Goal: Find specific page/section: Locate item on page

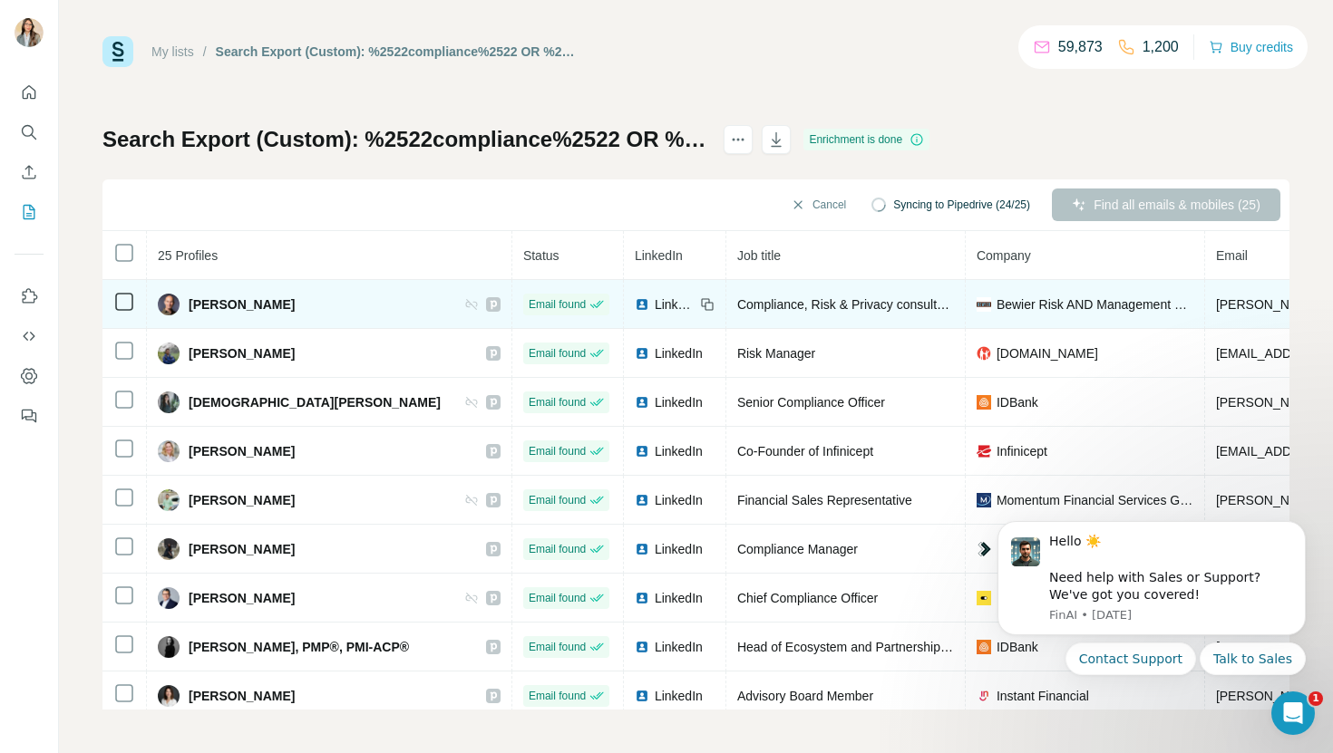
click at [464, 307] on icon at bounding box center [471, 304] width 15 height 15
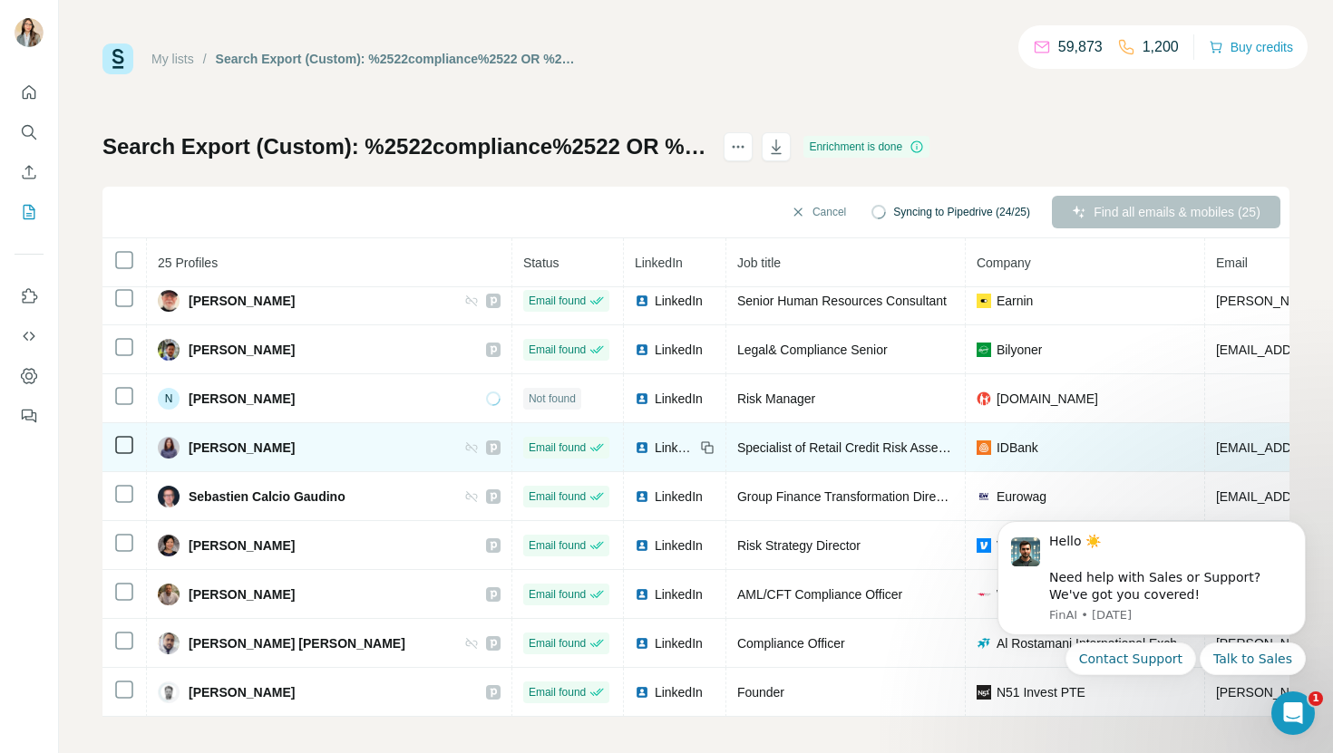
scroll to position [7, 0]
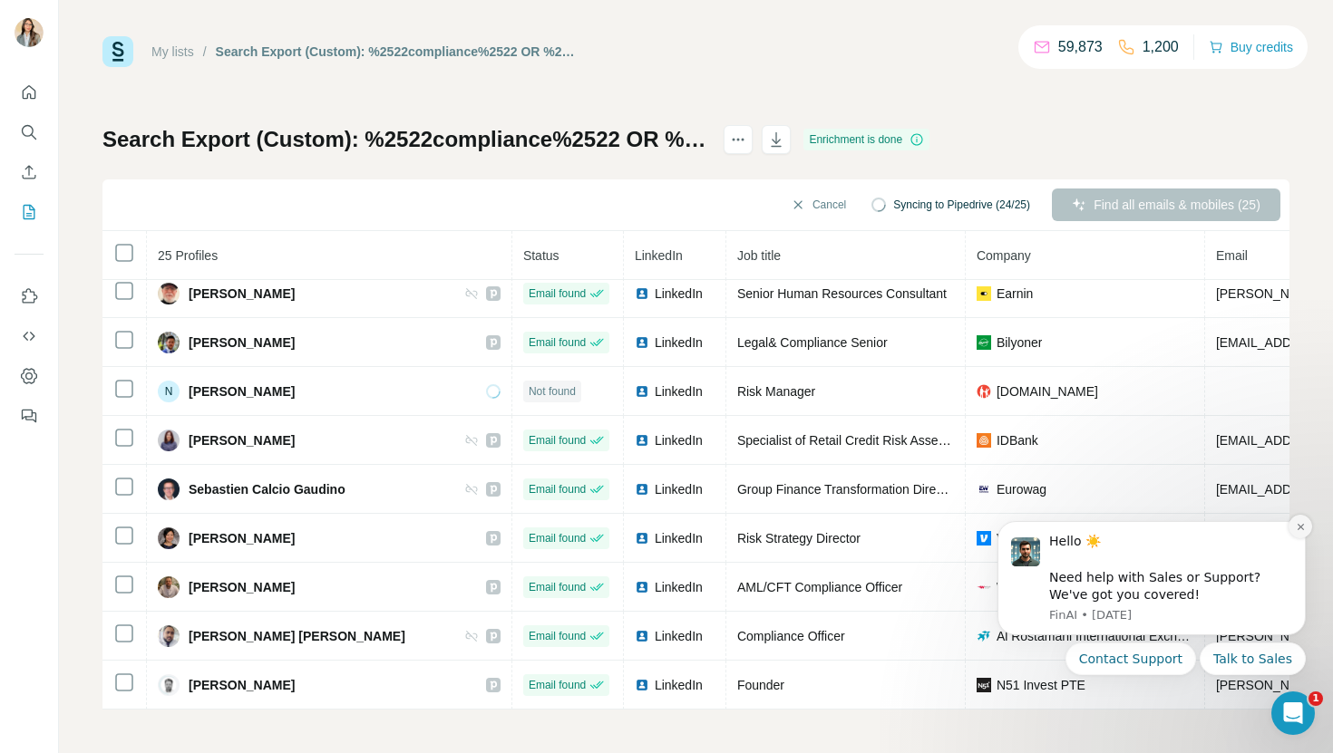
click at [1302, 525] on icon "Dismiss notification" at bounding box center [1301, 527] width 10 height 10
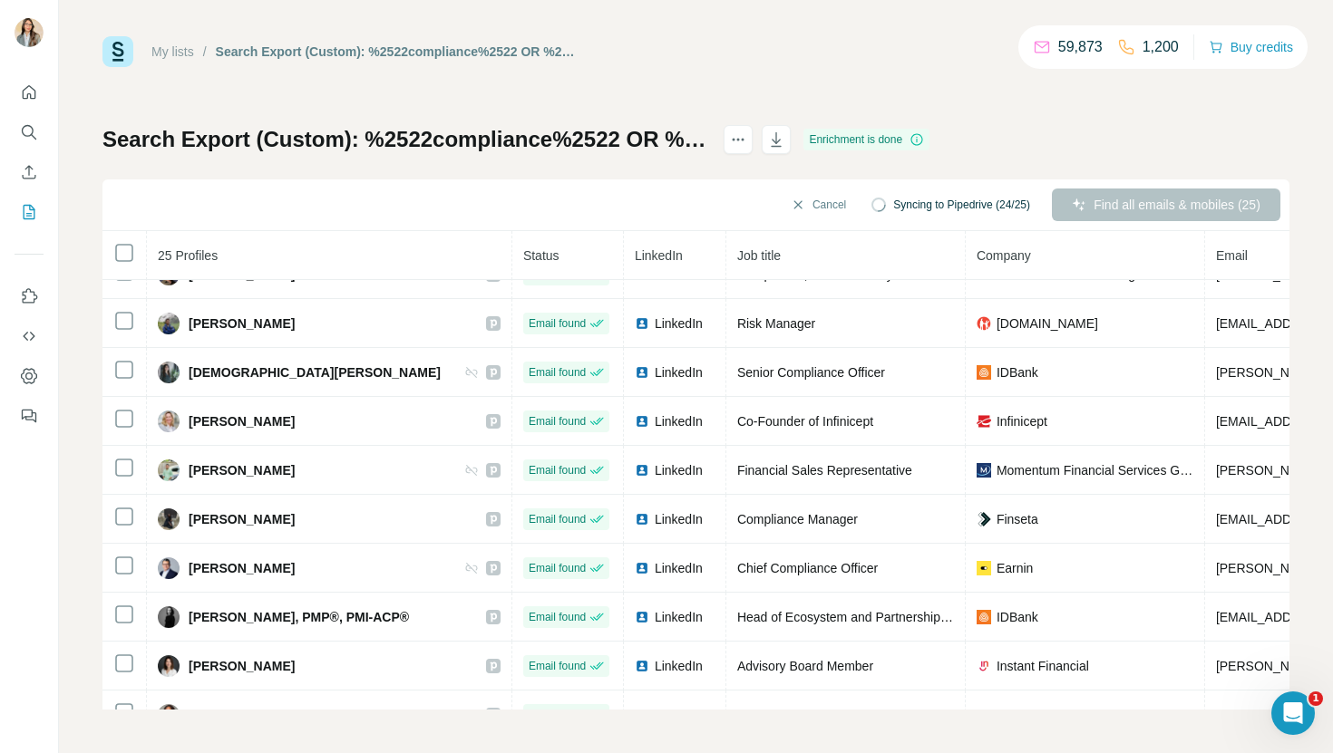
scroll to position [0, 0]
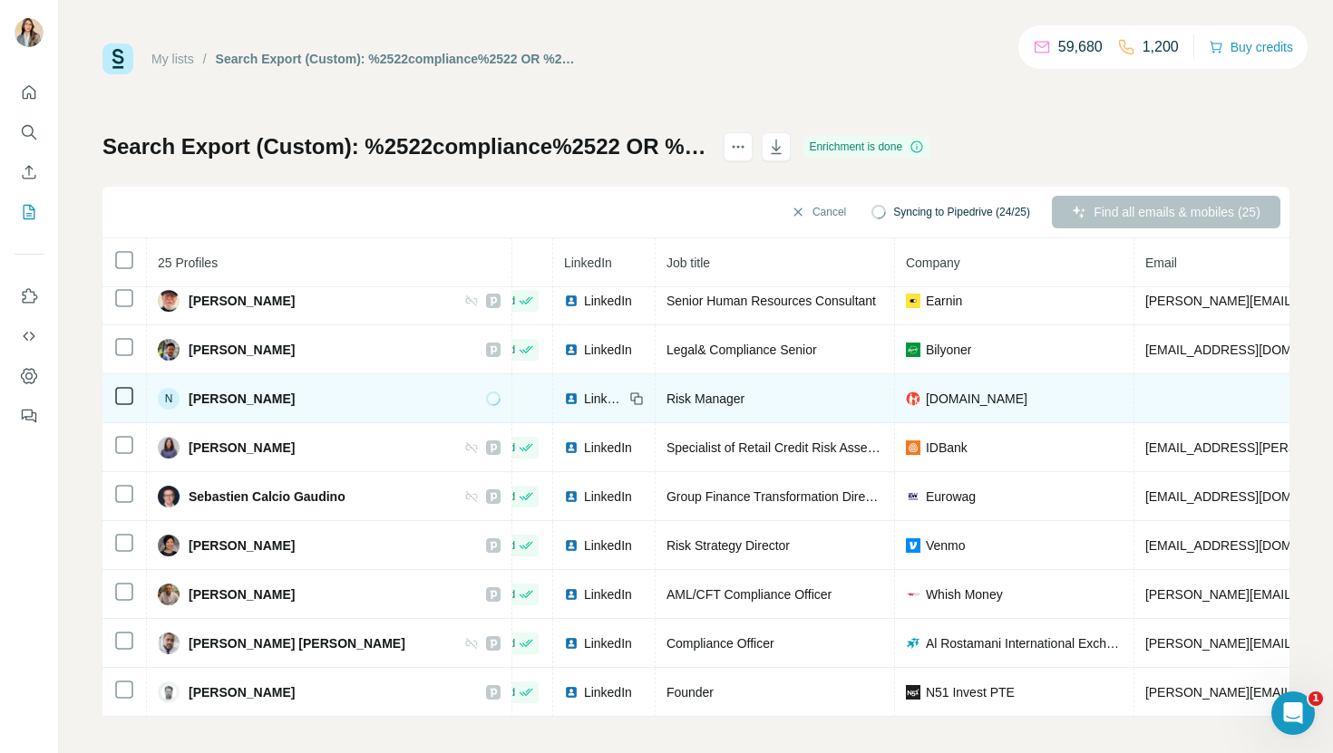
scroll to position [794, 0]
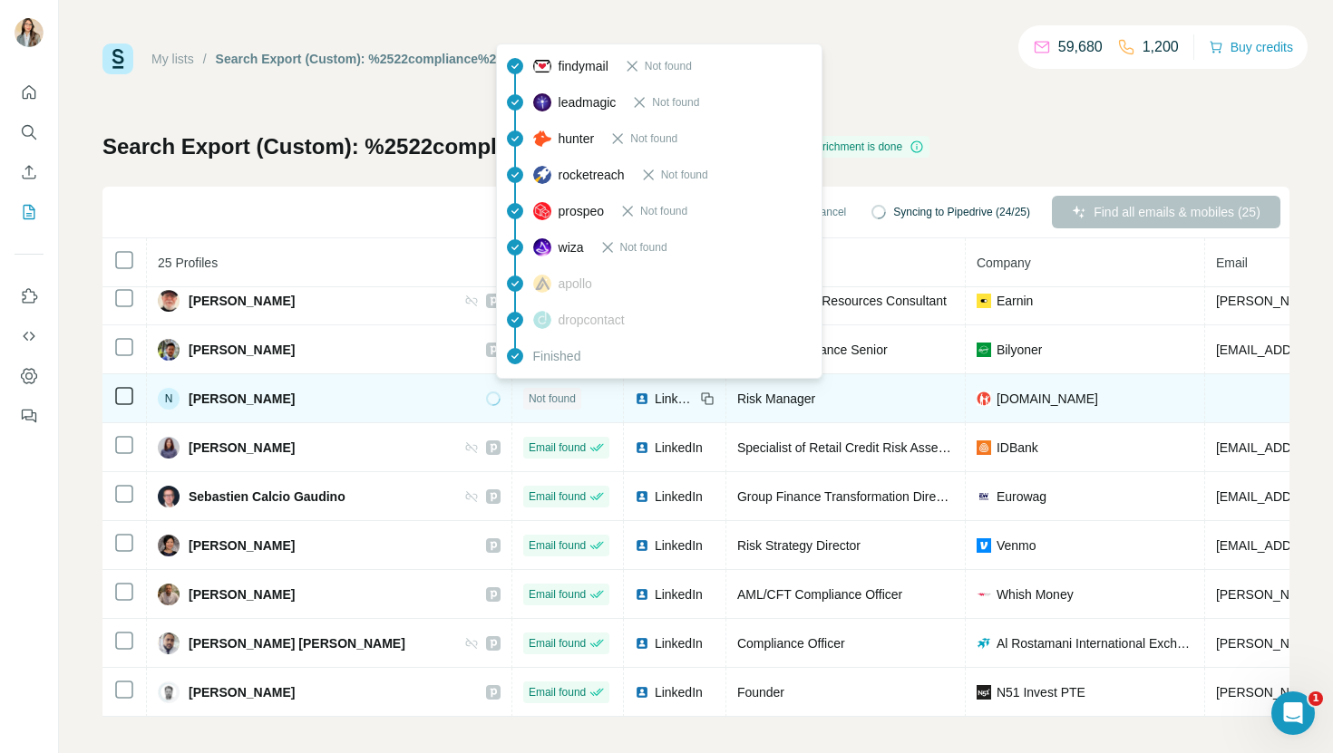
click at [529, 400] on span "Not found" at bounding box center [552, 399] width 47 height 16
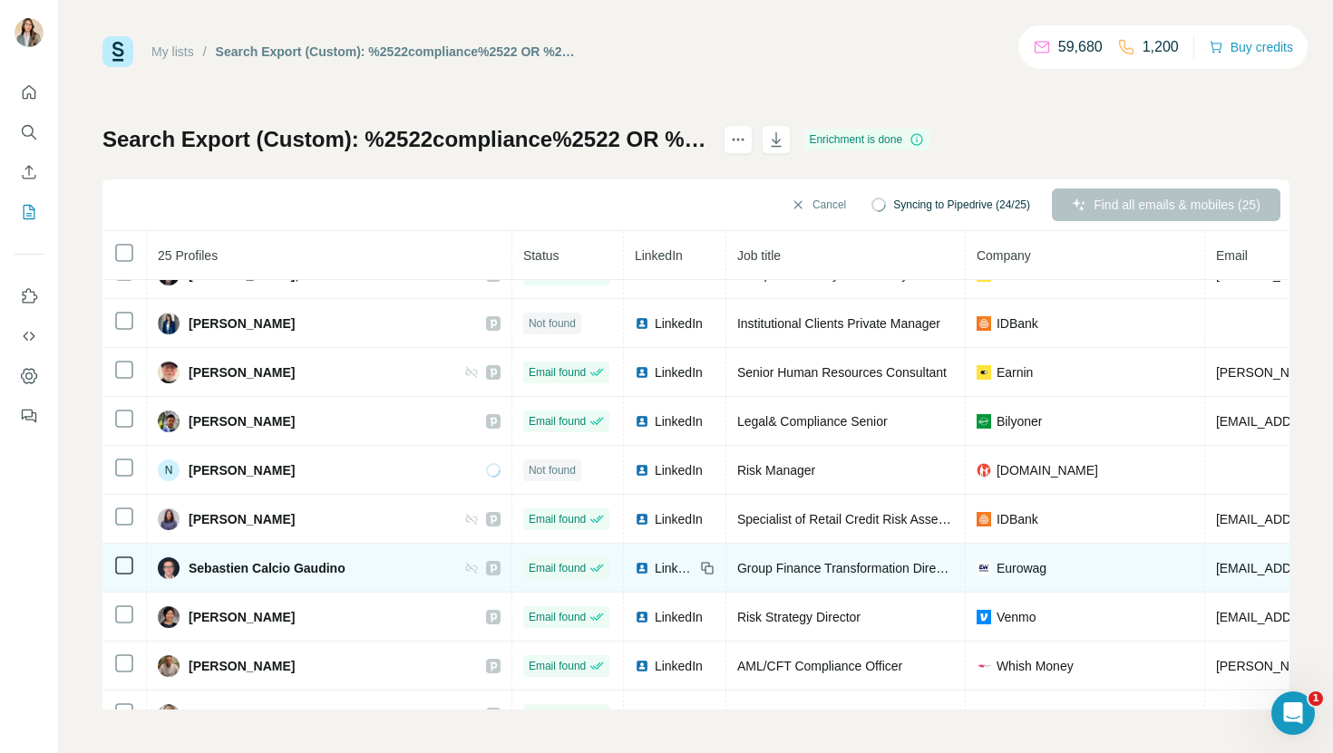
scroll to position [686, 0]
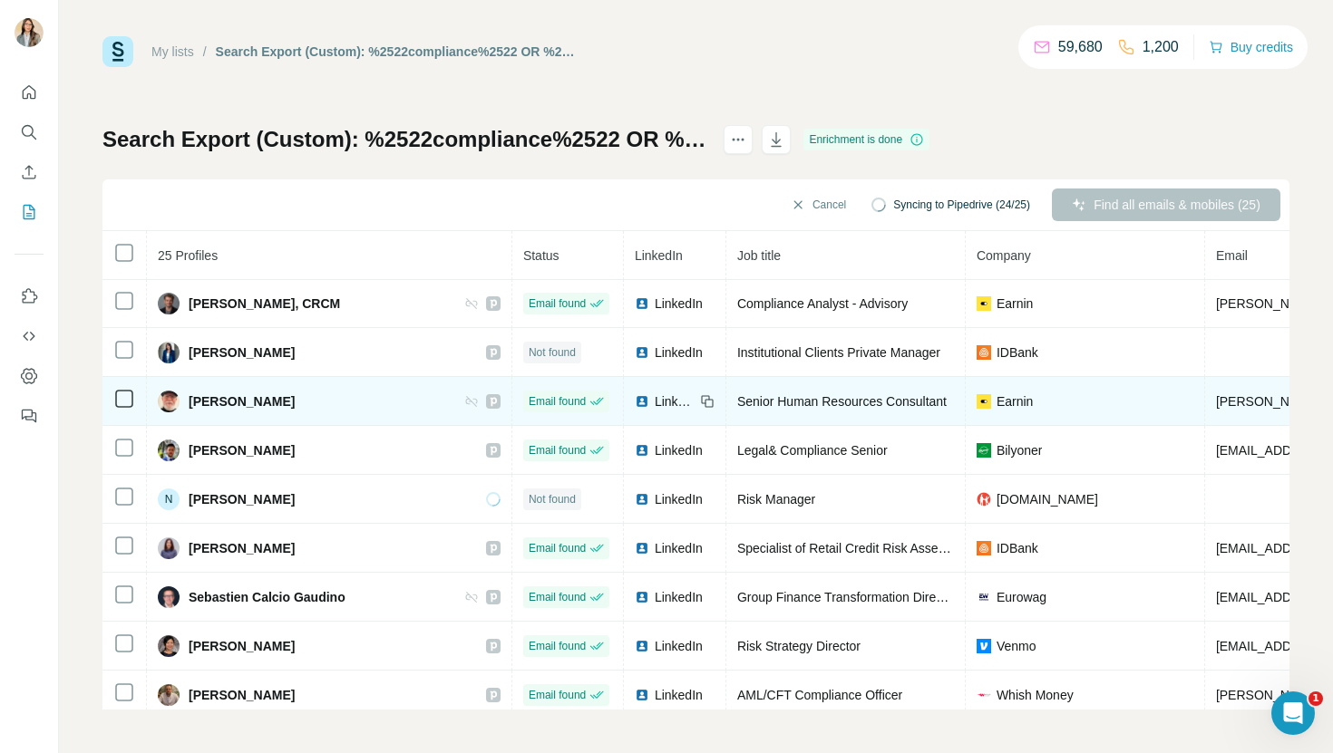
click at [464, 402] on icon at bounding box center [471, 401] width 15 height 15
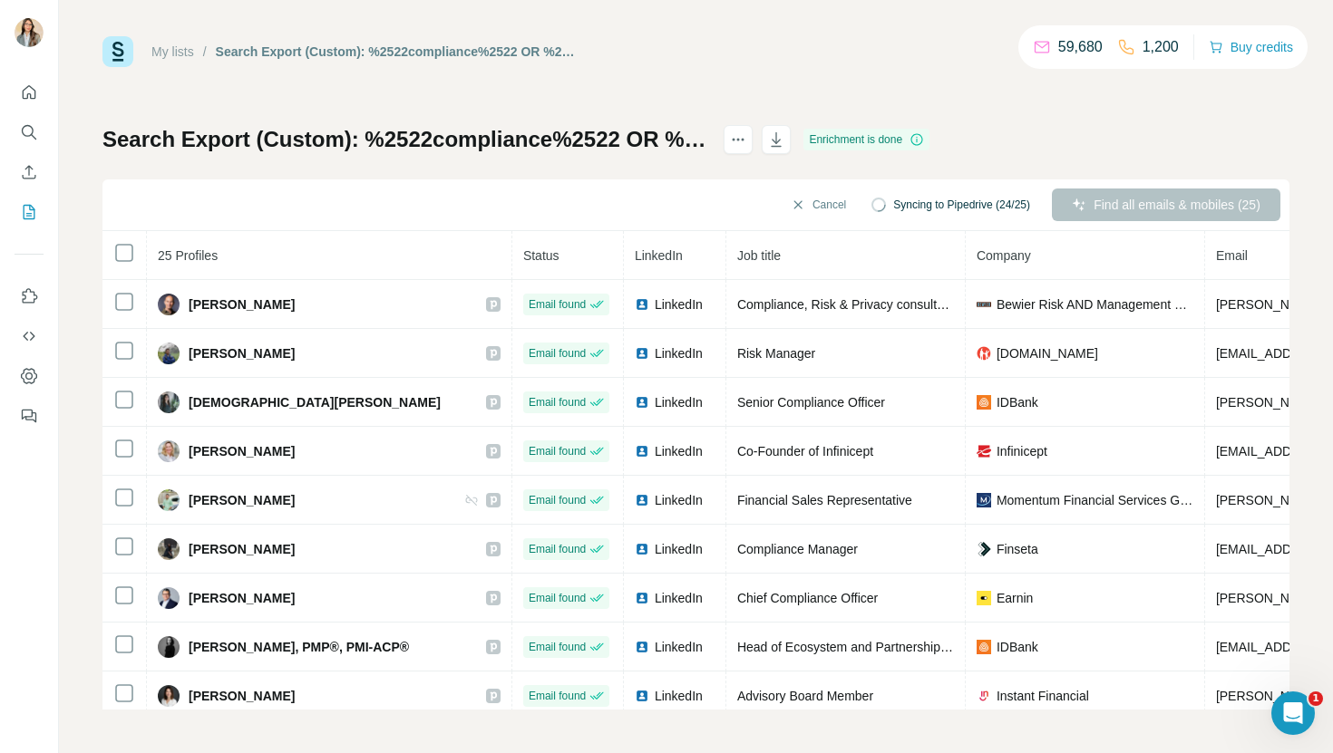
scroll to position [0, 0]
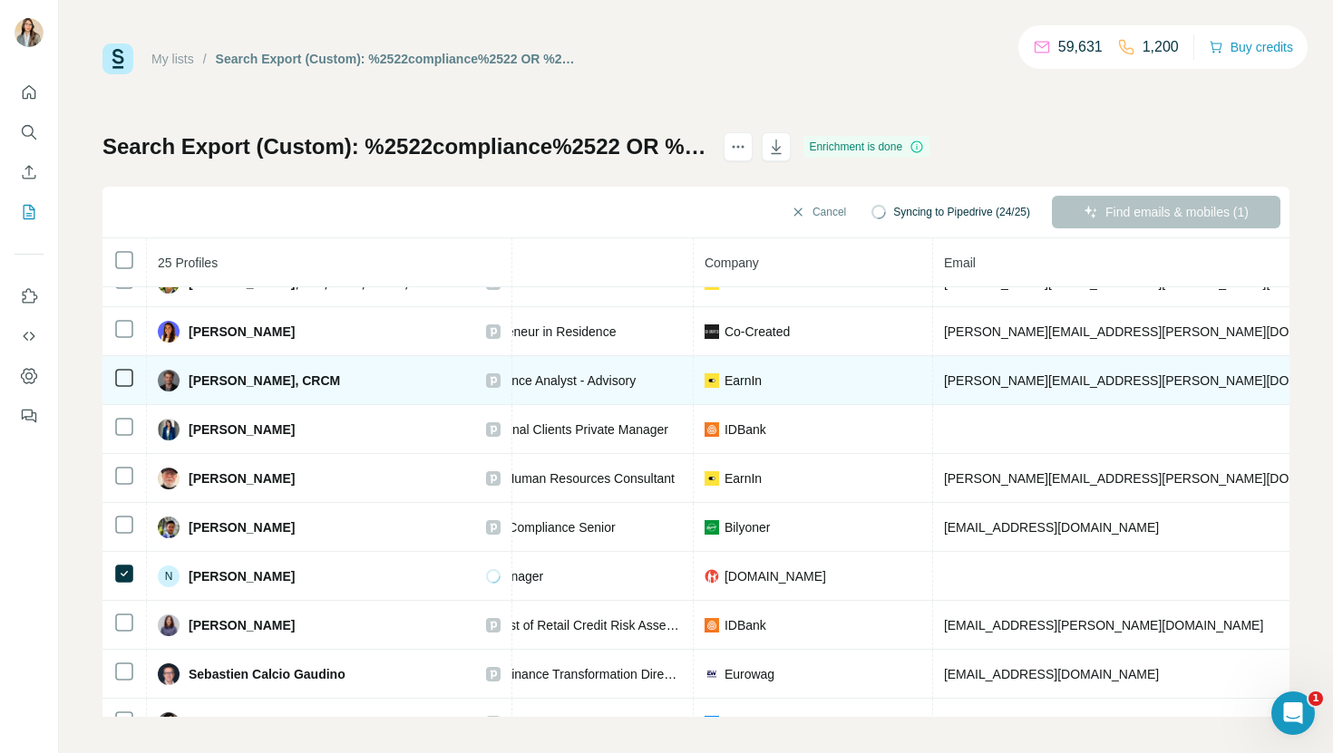
scroll to position [617, 257]
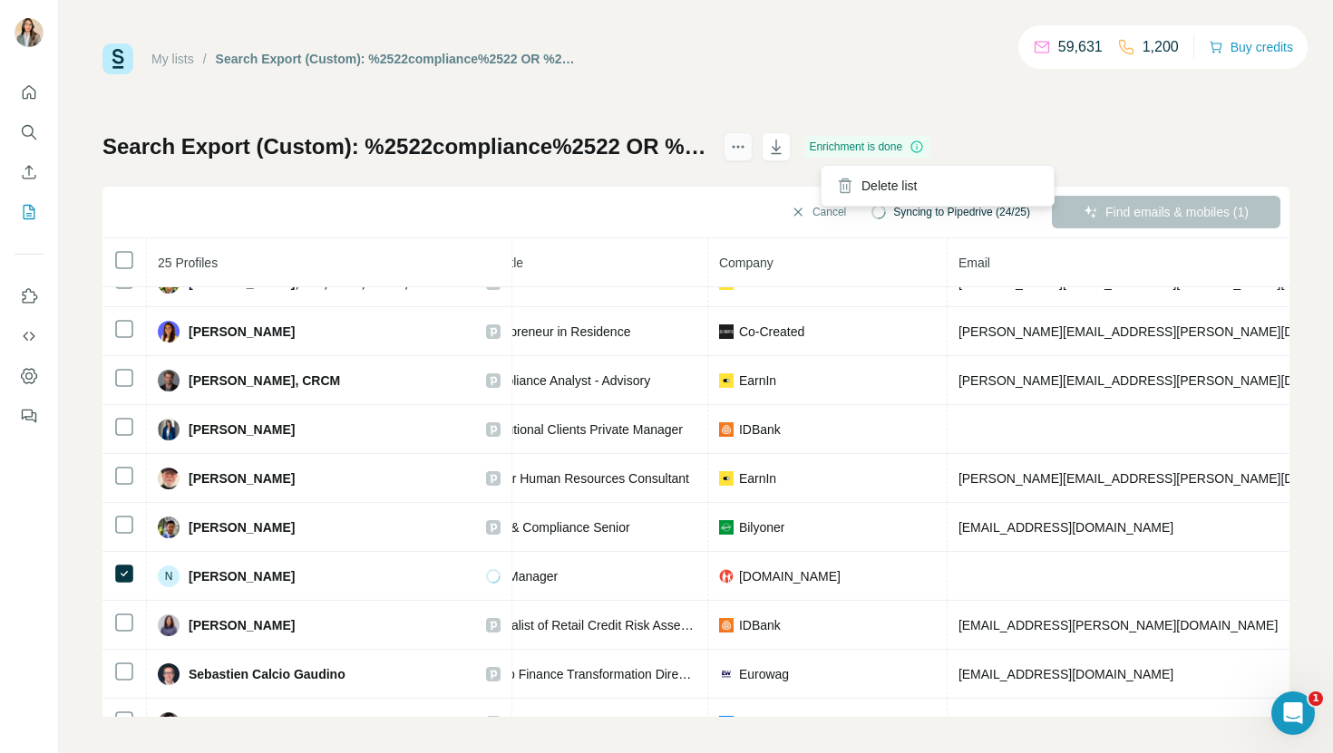
click at [753, 158] on button "actions" at bounding box center [738, 146] width 29 height 29
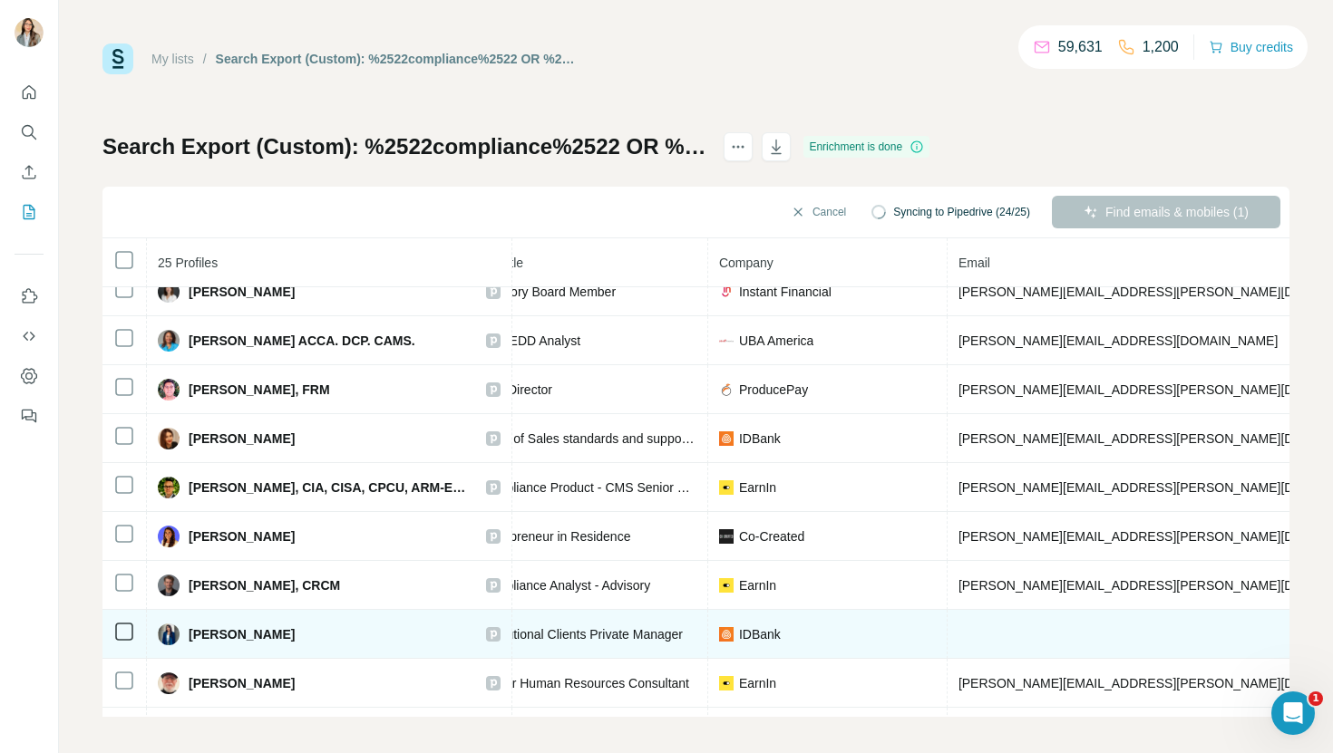
scroll to position [794, 257]
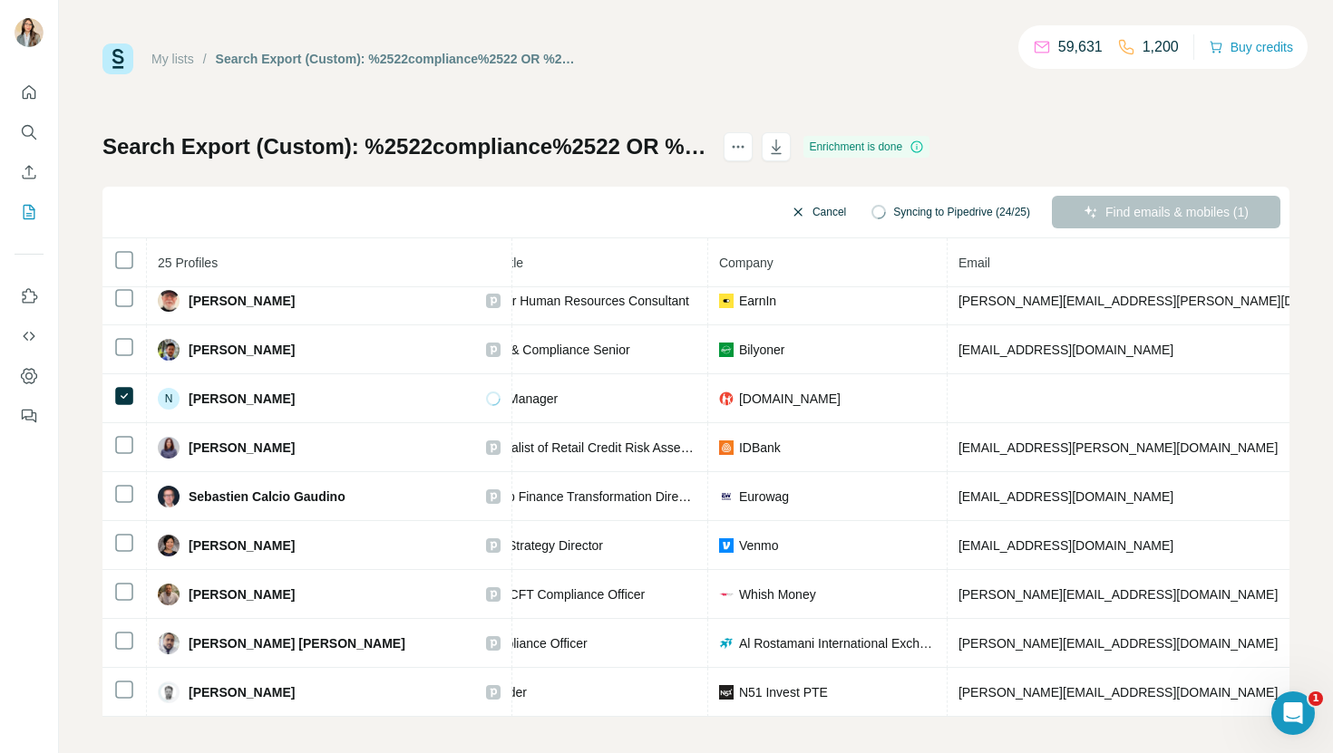
click at [810, 213] on button "Cancel" at bounding box center [818, 212] width 81 height 33
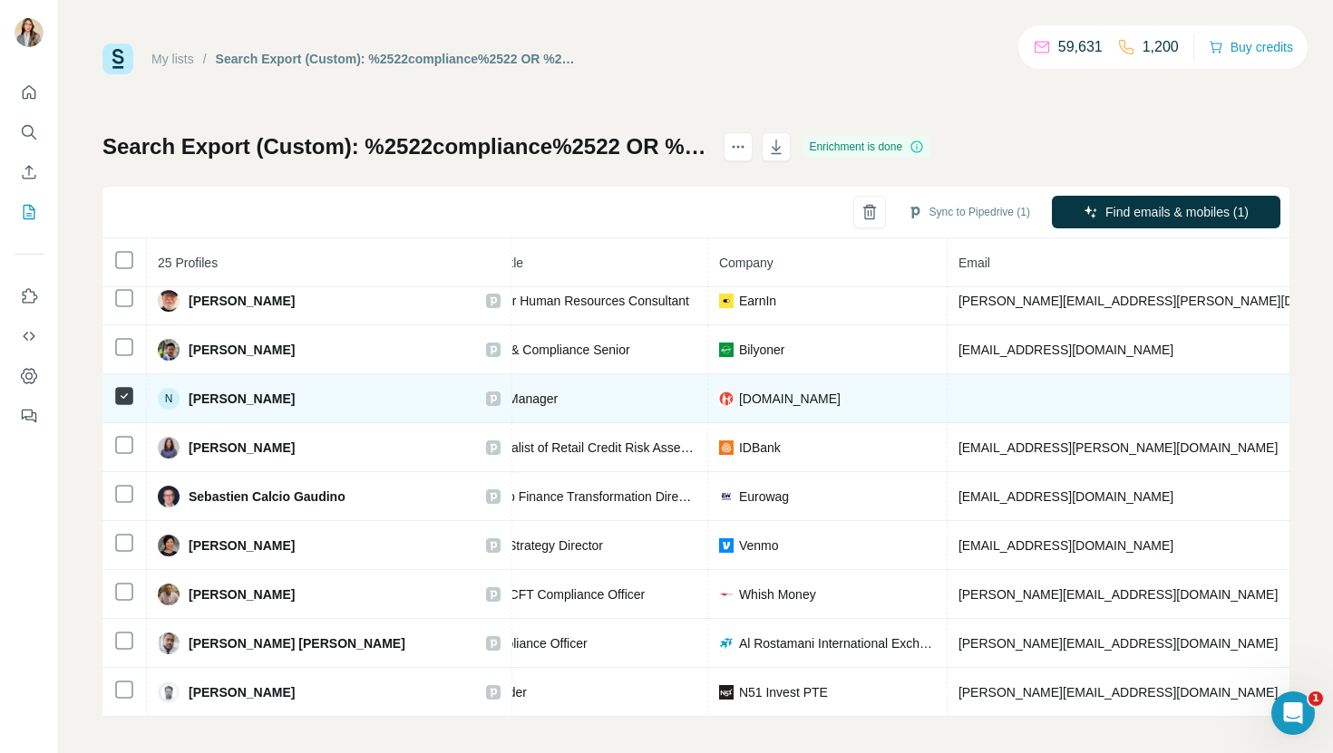
click at [488, 400] on icon at bounding box center [493, 399] width 11 height 15
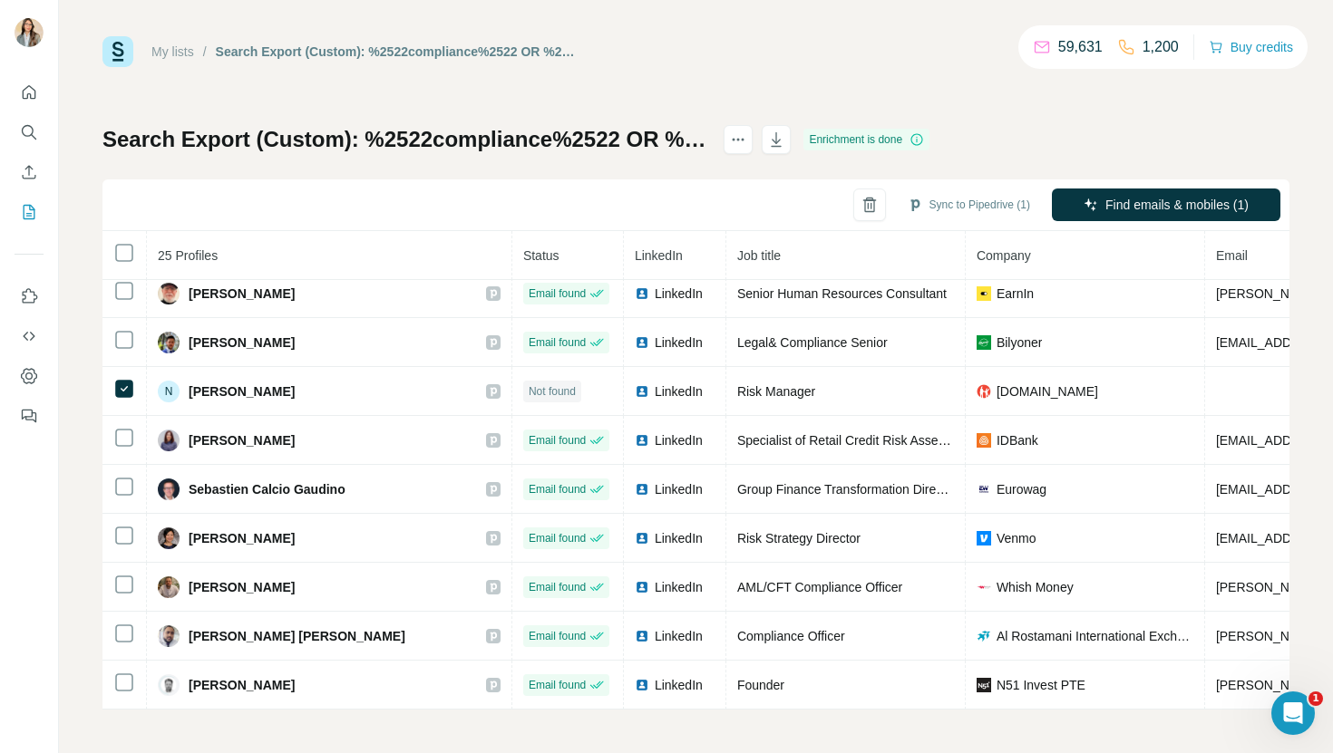
scroll to position [794, 3]
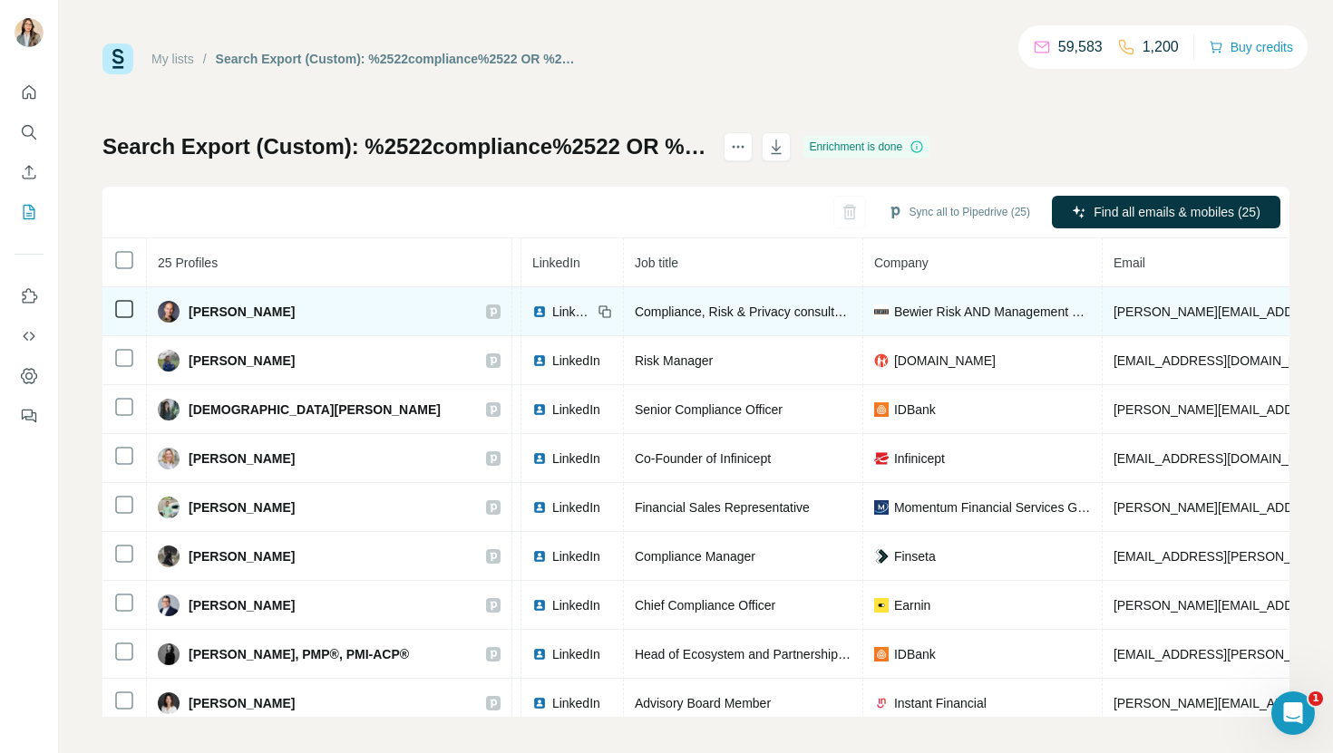
scroll to position [0, 109]
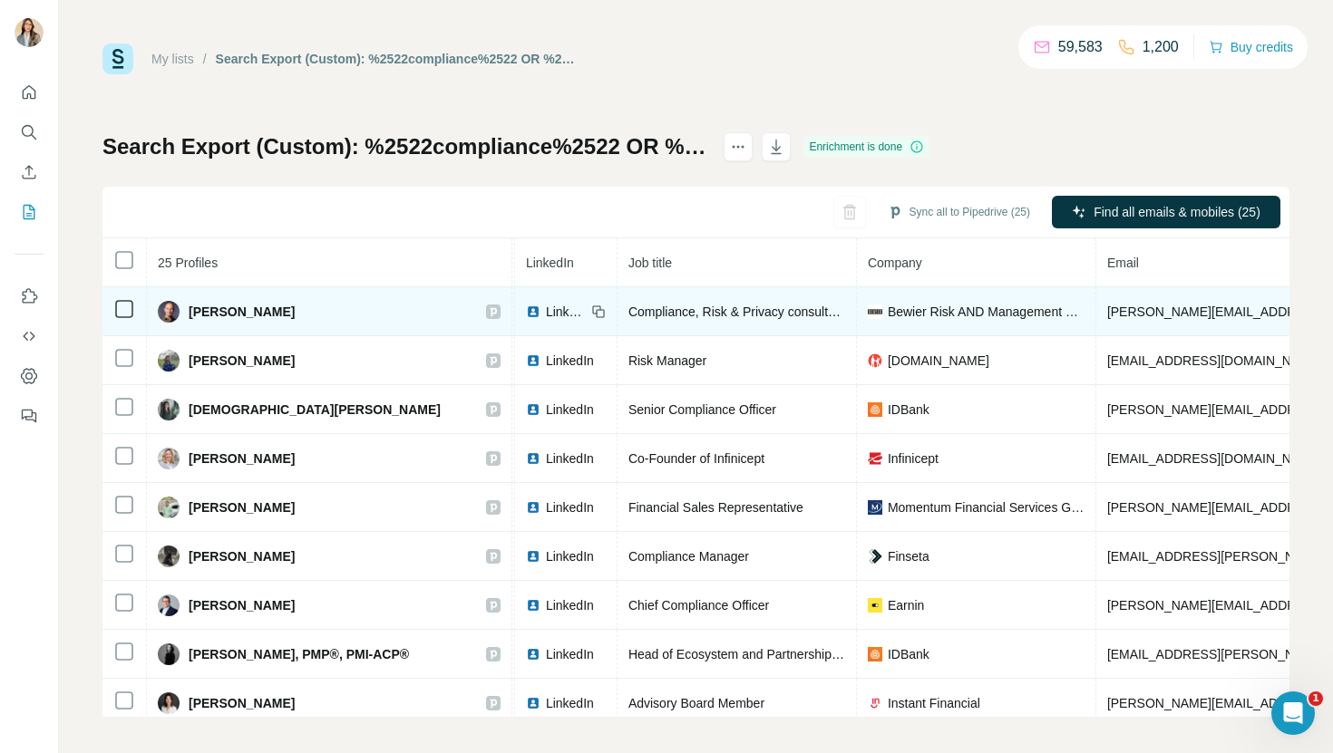
click at [918, 310] on span "Bewier Risk AND Management Services" at bounding box center [986, 312] width 197 height 18
drag, startPoint x: 866, startPoint y: 310, endPoint x: 898, endPoint y: 314, distance: 31.9
click at [898, 314] on span "Bewier Risk AND Management Services" at bounding box center [986, 312] width 197 height 18
drag, startPoint x: 859, startPoint y: 312, endPoint x: 898, endPoint y: 316, distance: 40.1
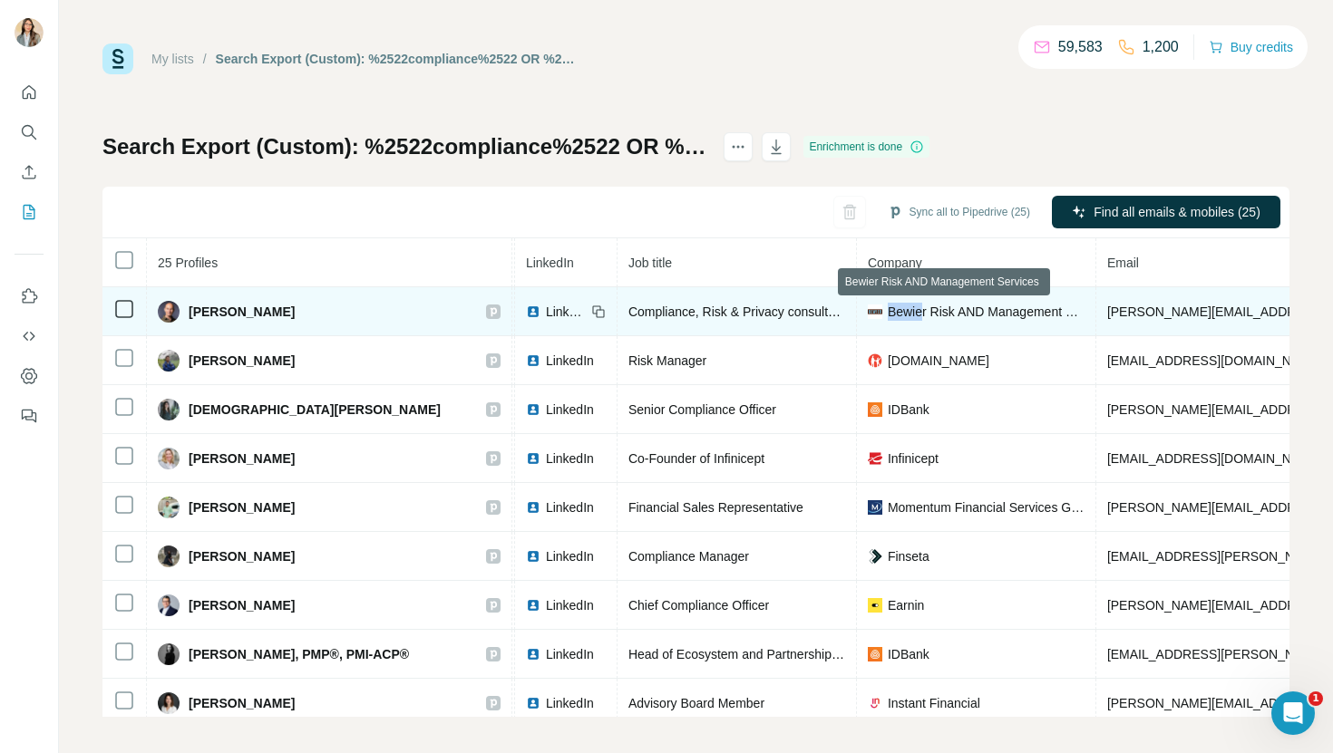
click at [898, 316] on div "Bewier Risk AND Management Services" at bounding box center [976, 312] width 217 height 18
click at [898, 316] on span "Bewier Risk AND Management Services" at bounding box center [986, 312] width 197 height 18
click at [888, 316] on span "Bewier Risk AND Management Services" at bounding box center [986, 312] width 197 height 18
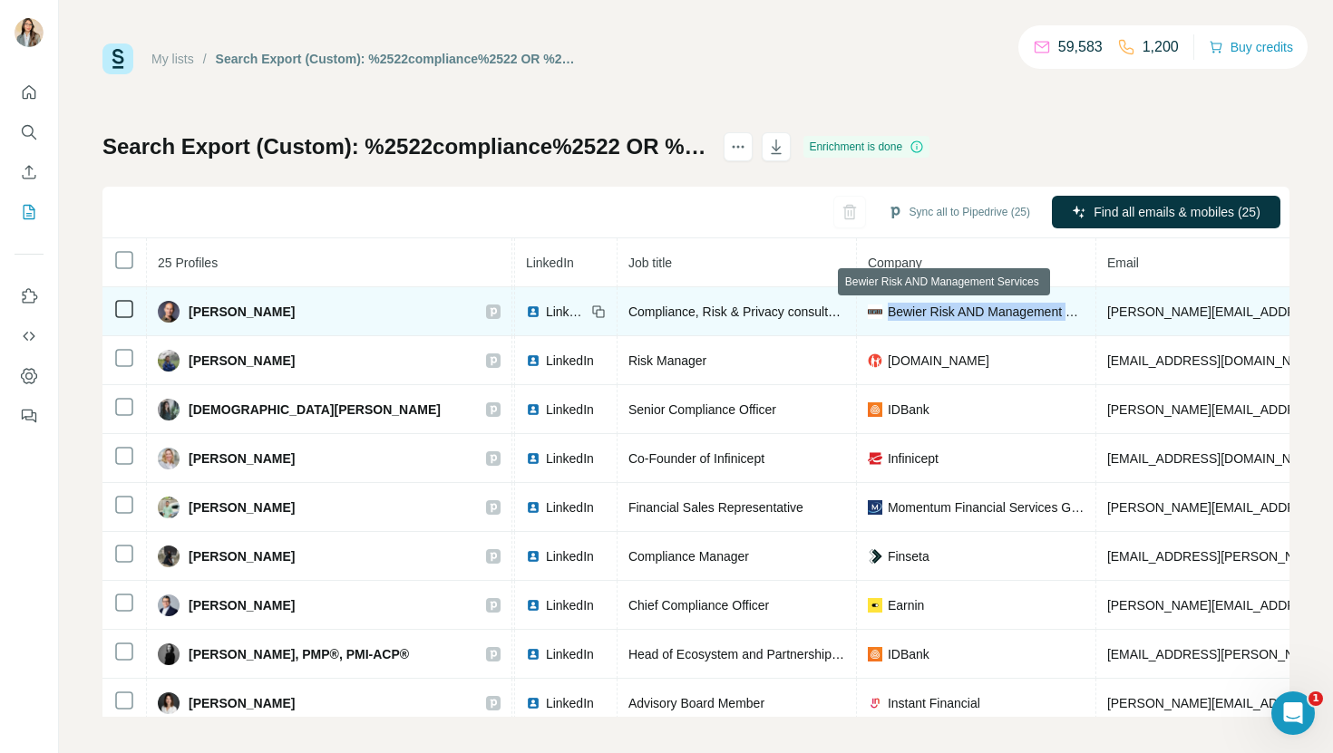
click at [893, 312] on span "Bewier Risk AND Management Services" at bounding box center [986, 312] width 197 height 18
drag, startPoint x: 899, startPoint y: 312, endPoint x: 861, endPoint y: 311, distance: 38.1
click at [888, 311] on span "Bewier Risk AND Management Services" at bounding box center [986, 312] width 197 height 18
copy span "Bewier"
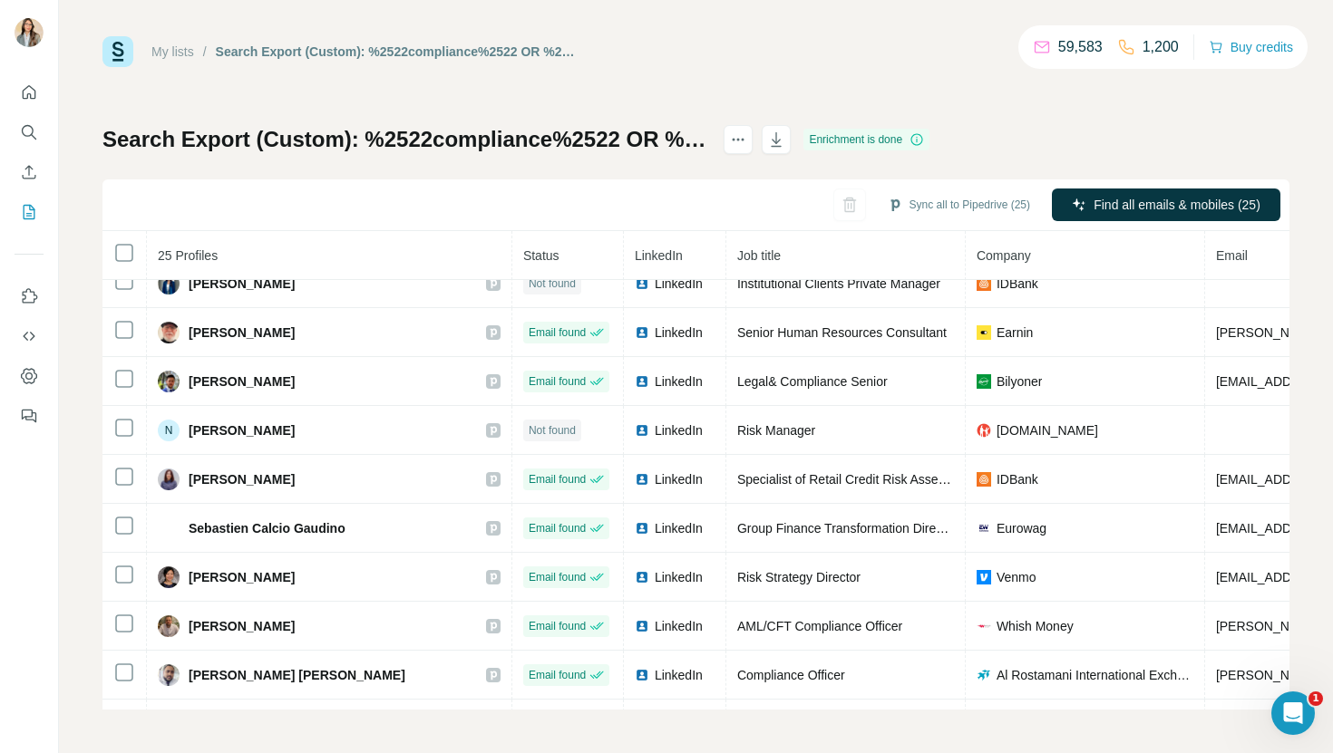
scroll to position [794, 0]
